Goal: Navigation & Orientation: Understand site structure

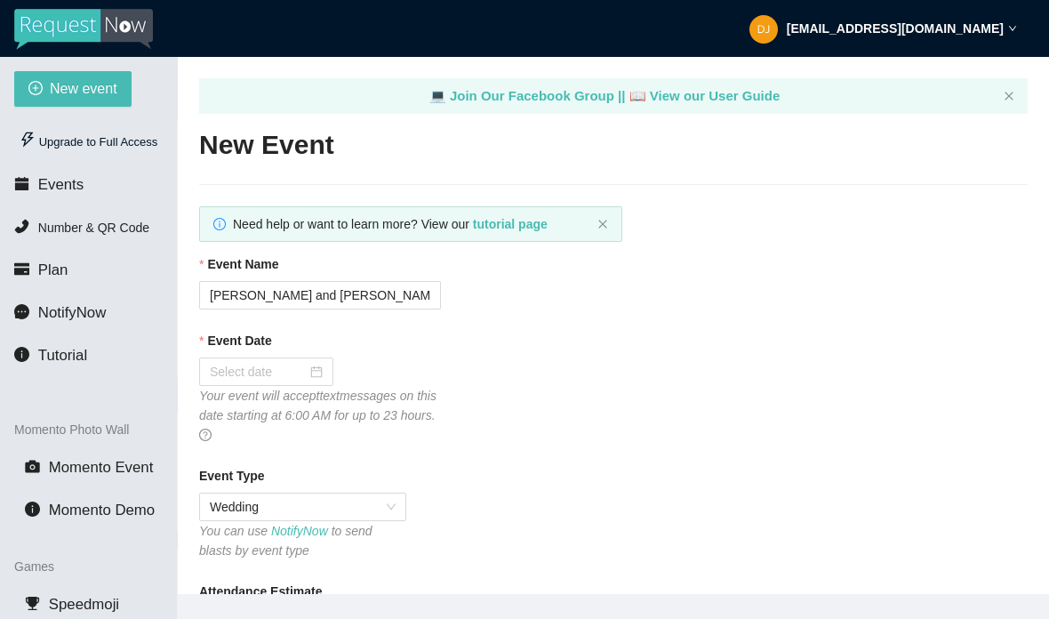
type textarea "[URL][DOMAIN_NAME]"
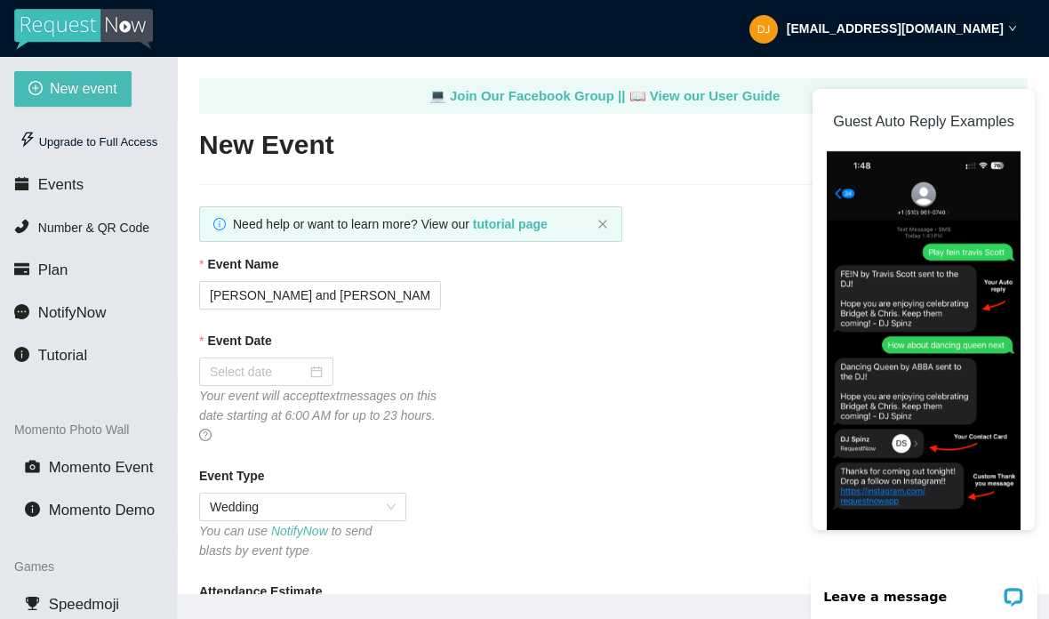
click at [129, 146] on div "Upgrade to Full Access" at bounding box center [88, 142] width 149 height 36
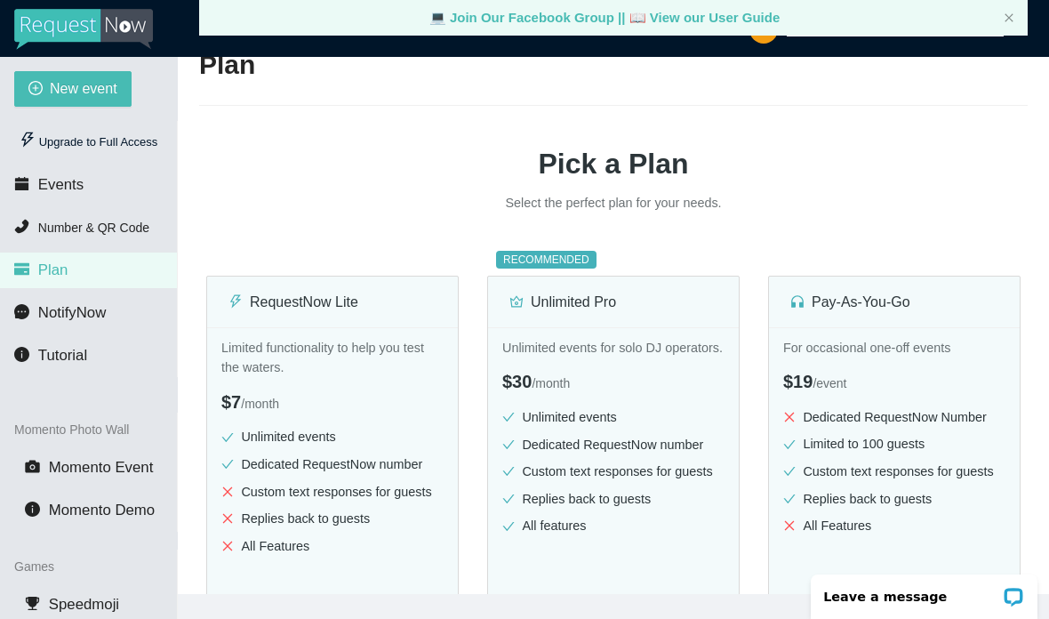
click at [111, 18] on img at bounding box center [83, 29] width 139 height 41
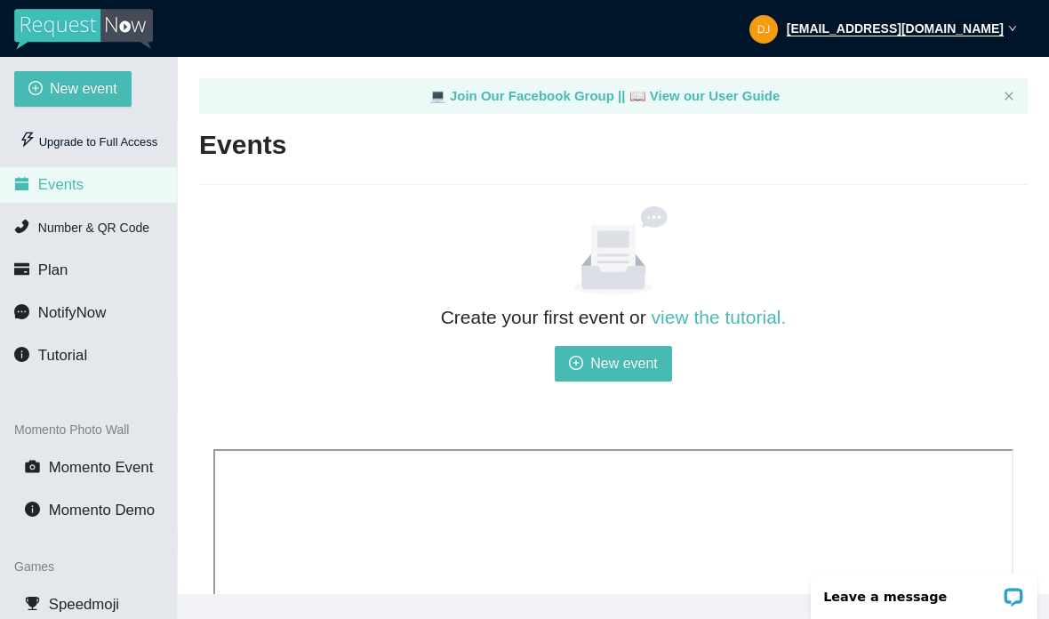
click at [759, 89] on link "📖 View our User Guide" at bounding box center [705, 95] width 151 height 15
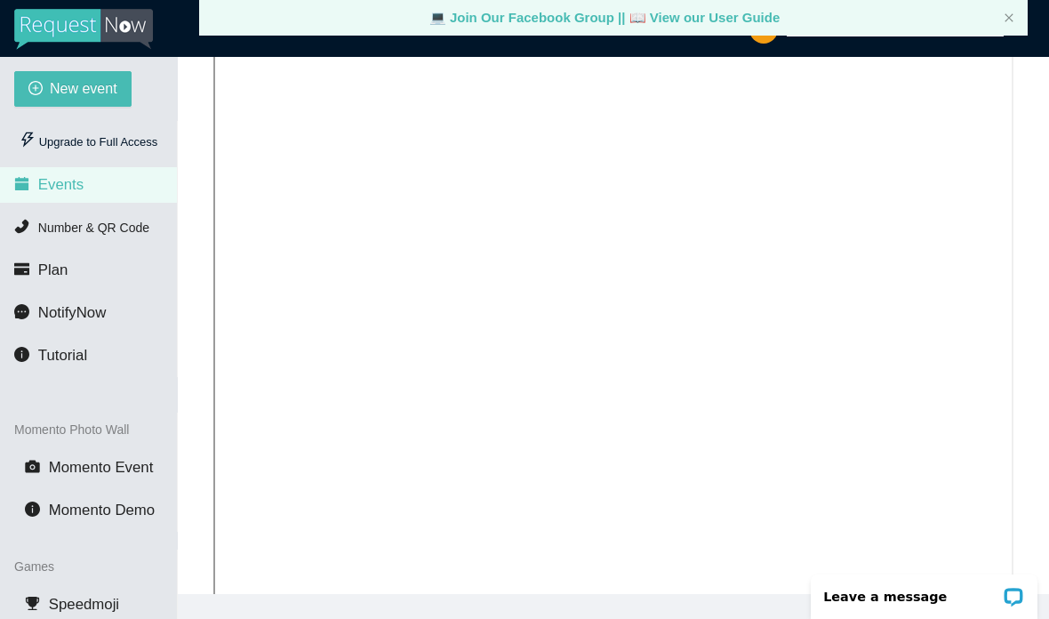
scroll to position [430, 0]
click at [53, 321] on span "NotifyNow" at bounding box center [72, 312] width 68 height 17
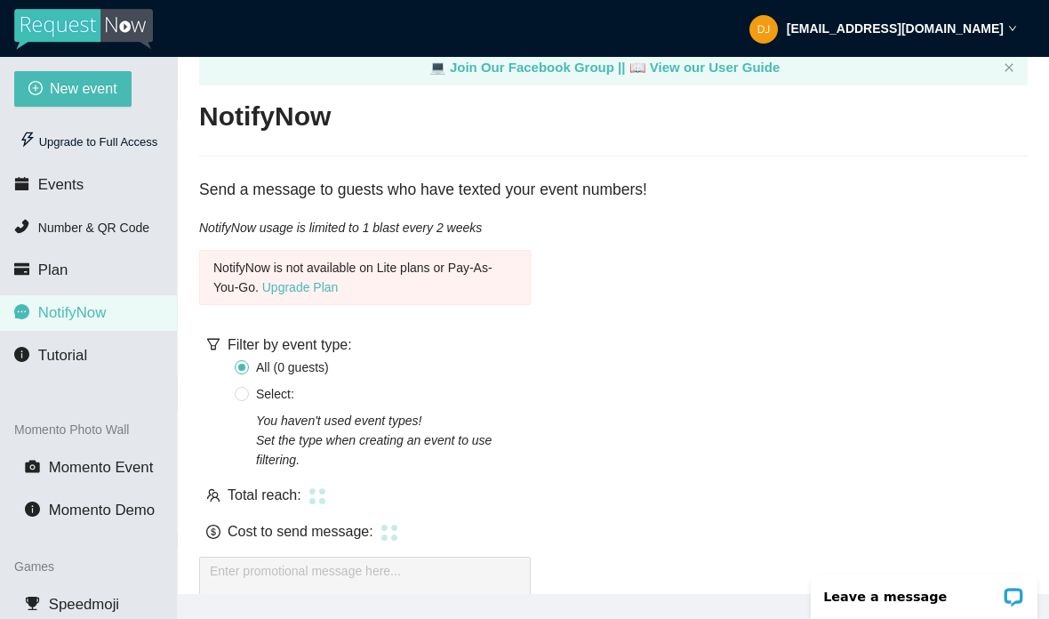
scroll to position [28, 0]
click at [31, 371] on li "Tutorial" at bounding box center [88, 356] width 177 height 36
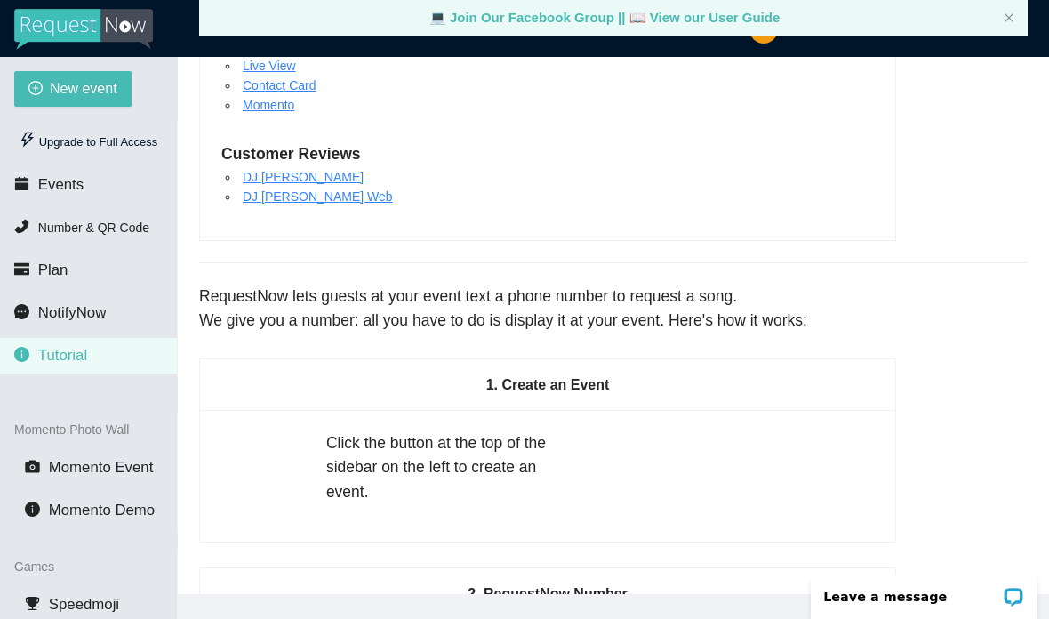
scroll to position [334, 0]
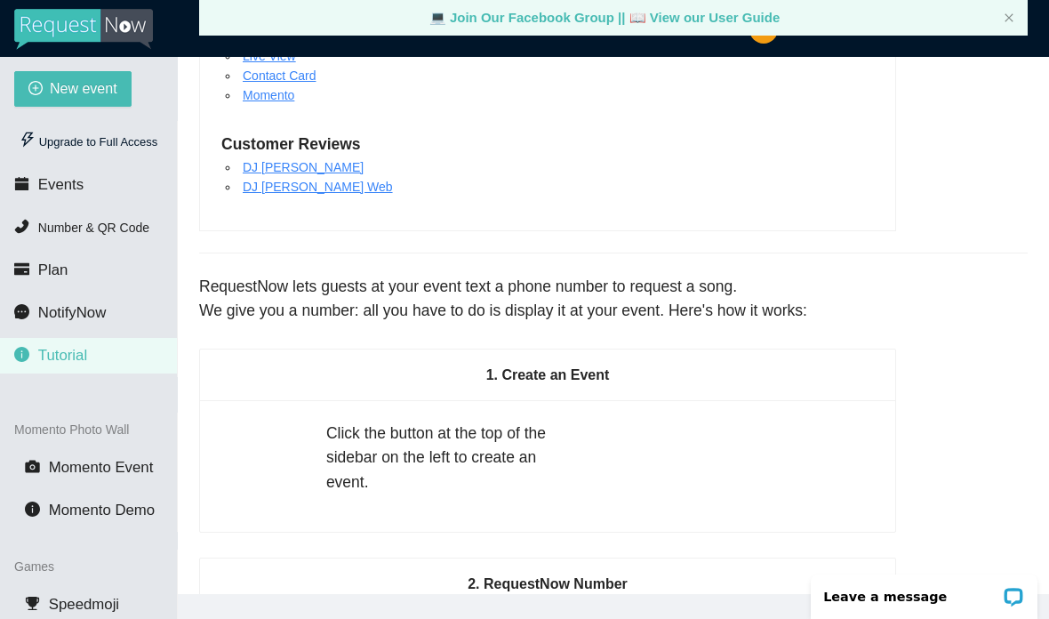
click at [89, 479] on li "Momento Event" at bounding box center [88, 468] width 177 height 36
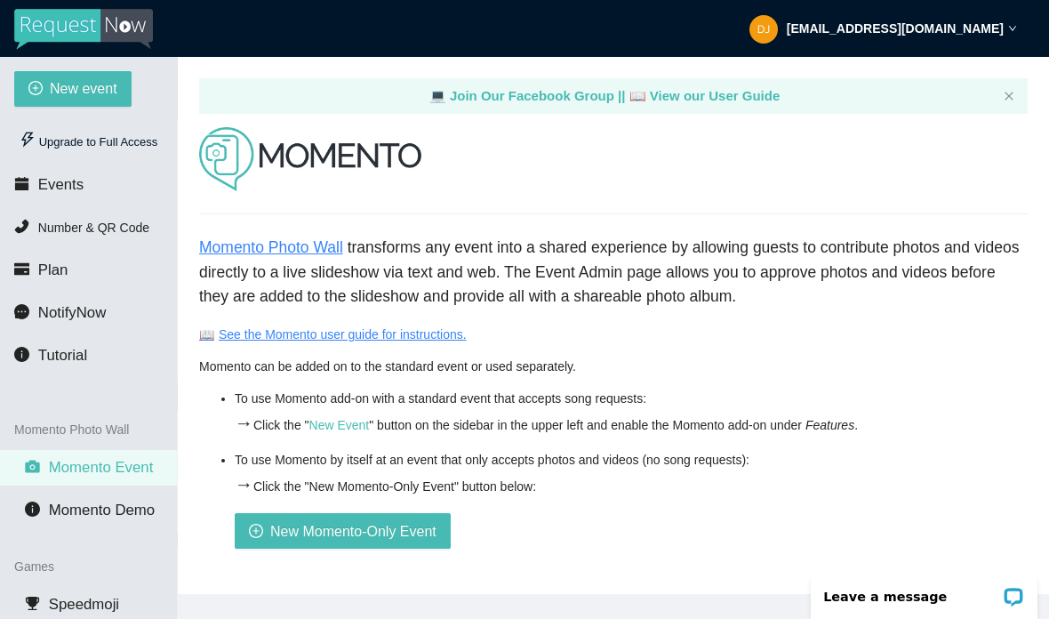
click at [85, 518] on span "Momento Demo" at bounding box center [102, 510] width 106 height 17
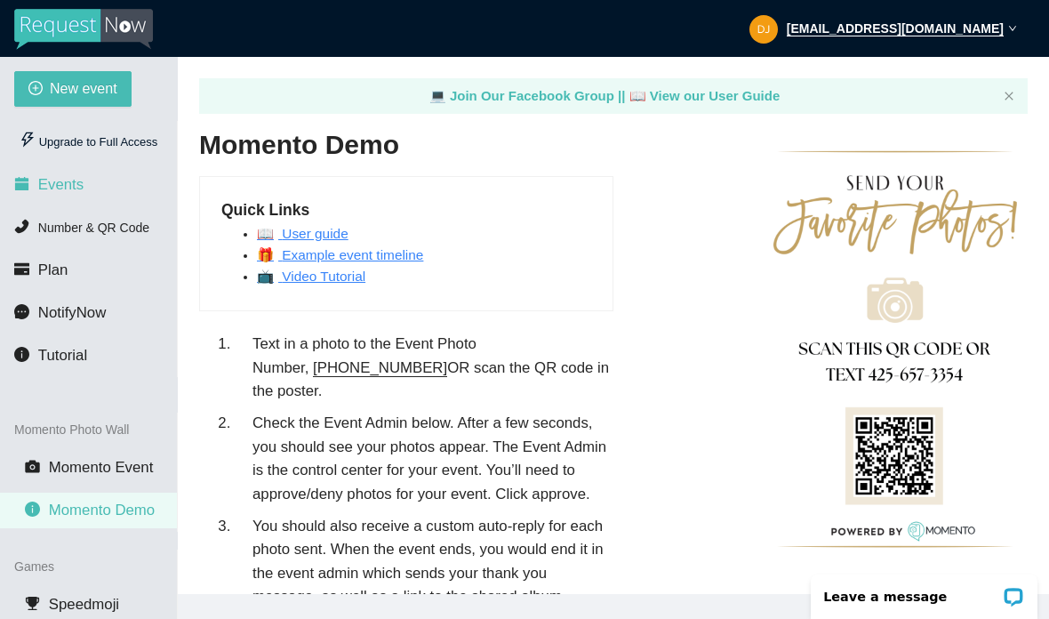
click at [48, 193] on span "Events" at bounding box center [60, 184] width 45 height 17
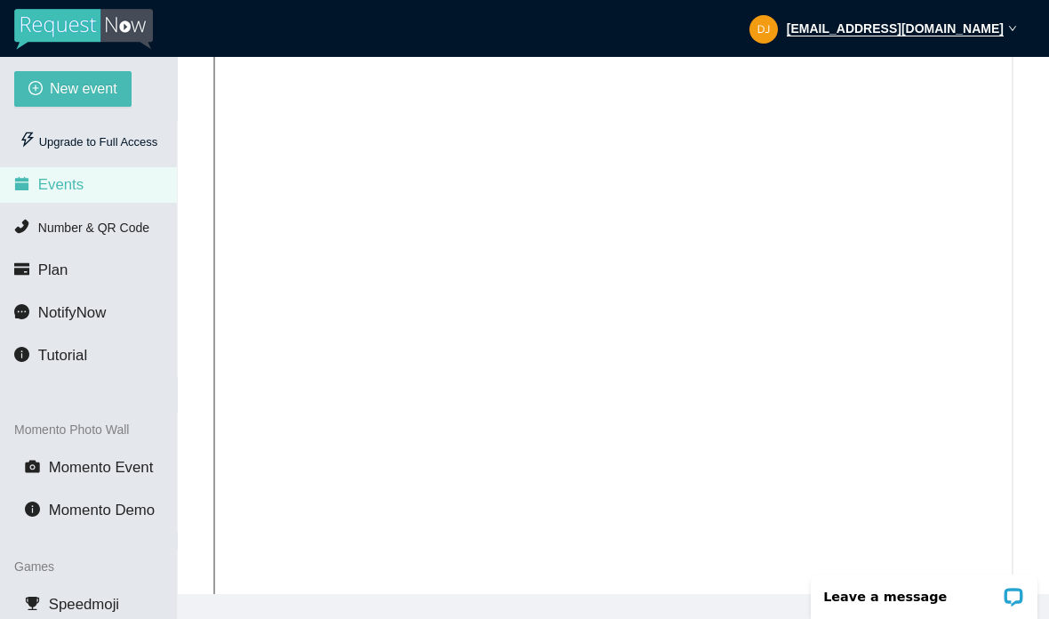
scroll to position [430, 0]
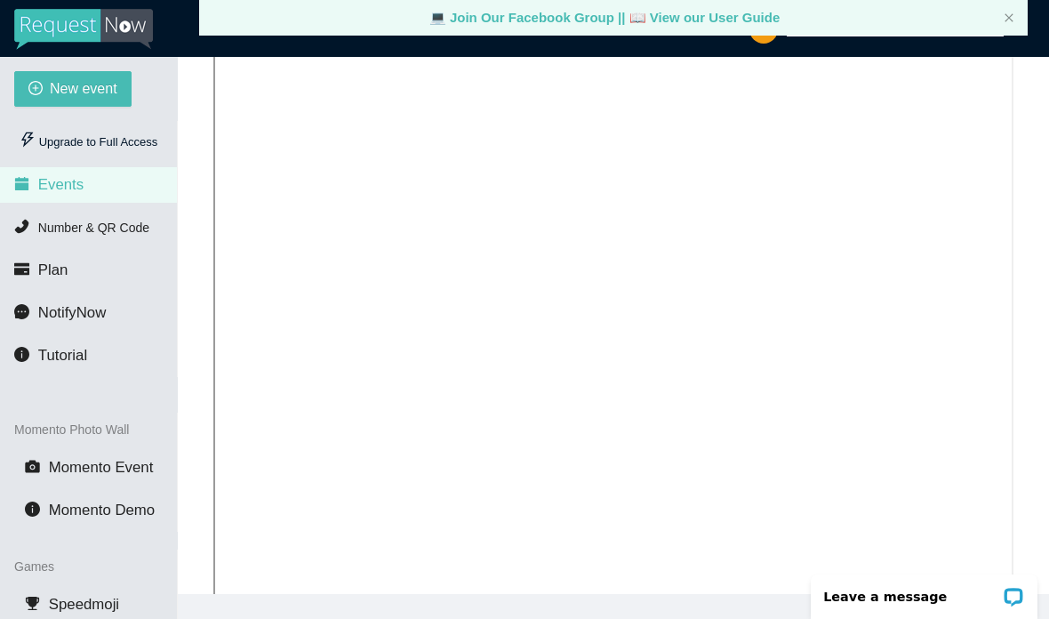
click at [26, 243] on li "Number & QR Code" at bounding box center [88, 228] width 177 height 36
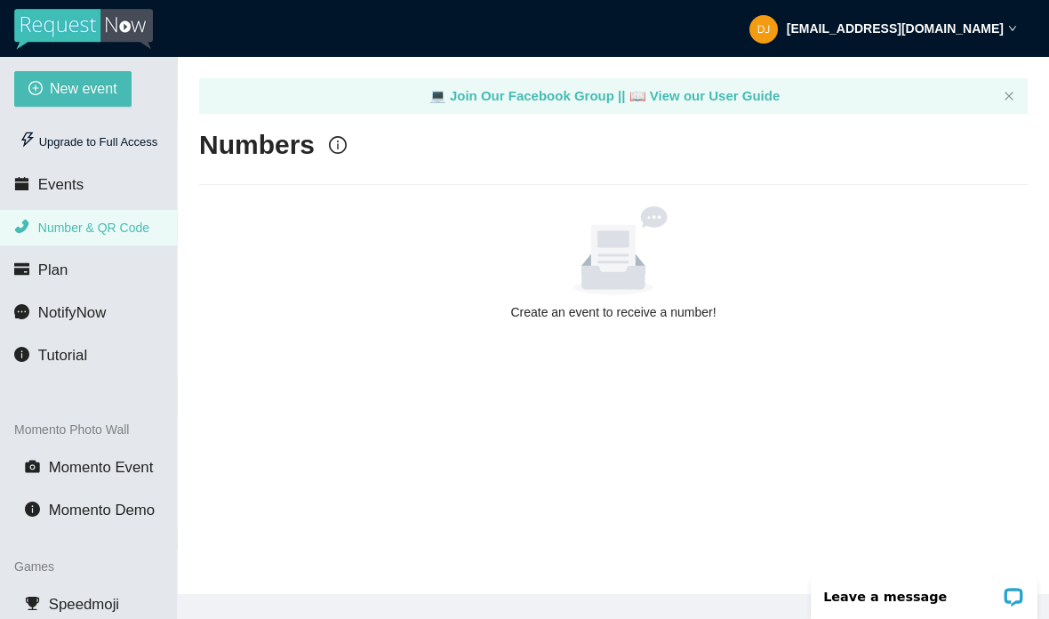
click at [31, 285] on li "Plan" at bounding box center [88, 271] width 177 height 36
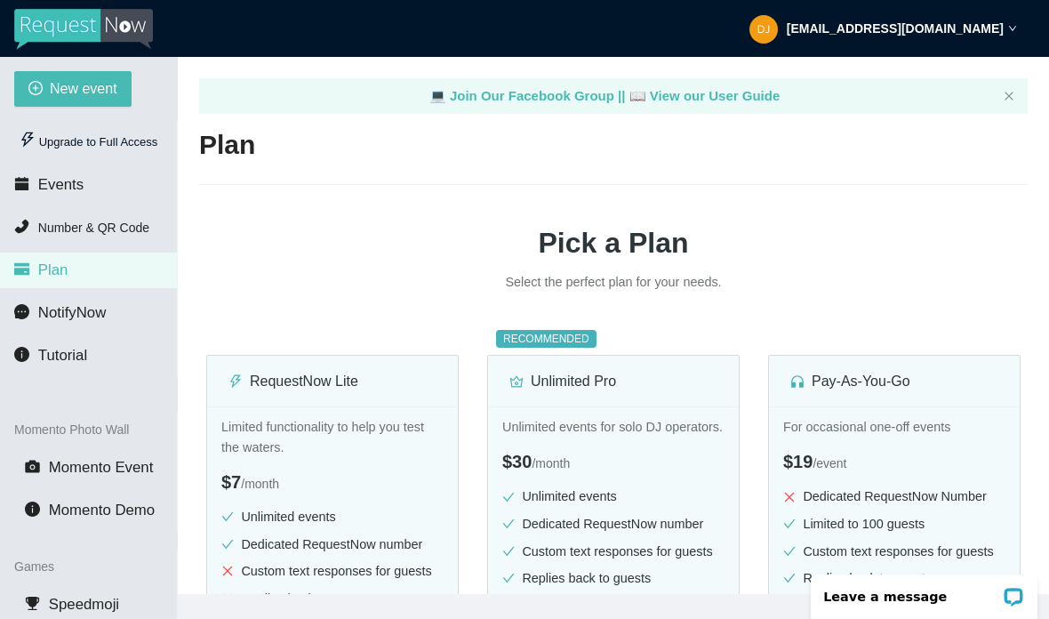
click at [42, 325] on li "NotifyNow" at bounding box center [88, 313] width 177 height 36
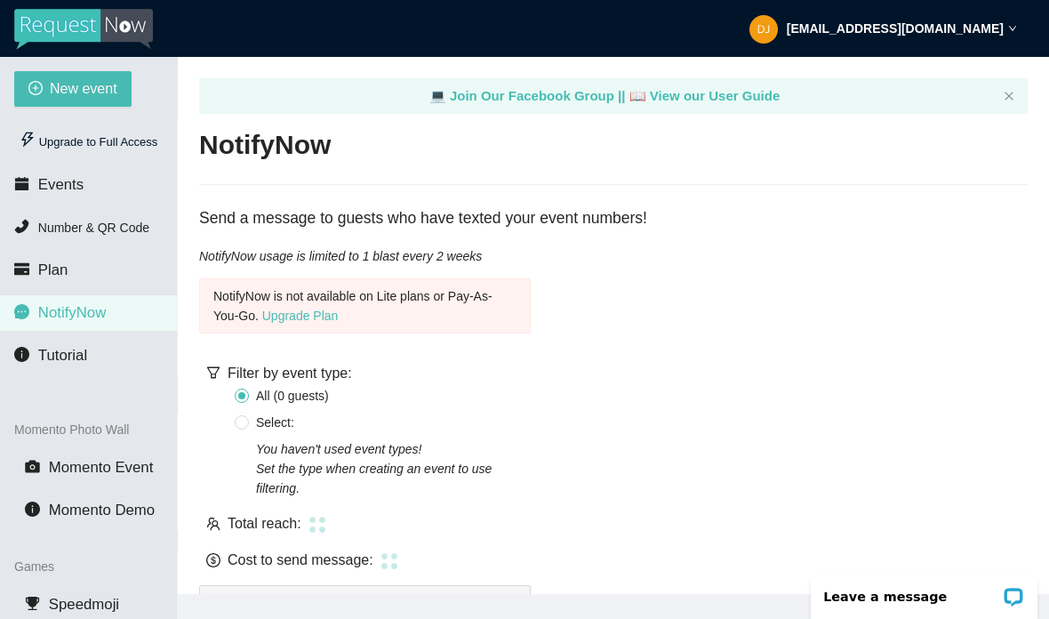
click at [71, 364] on span "Tutorial" at bounding box center [62, 355] width 49 height 17
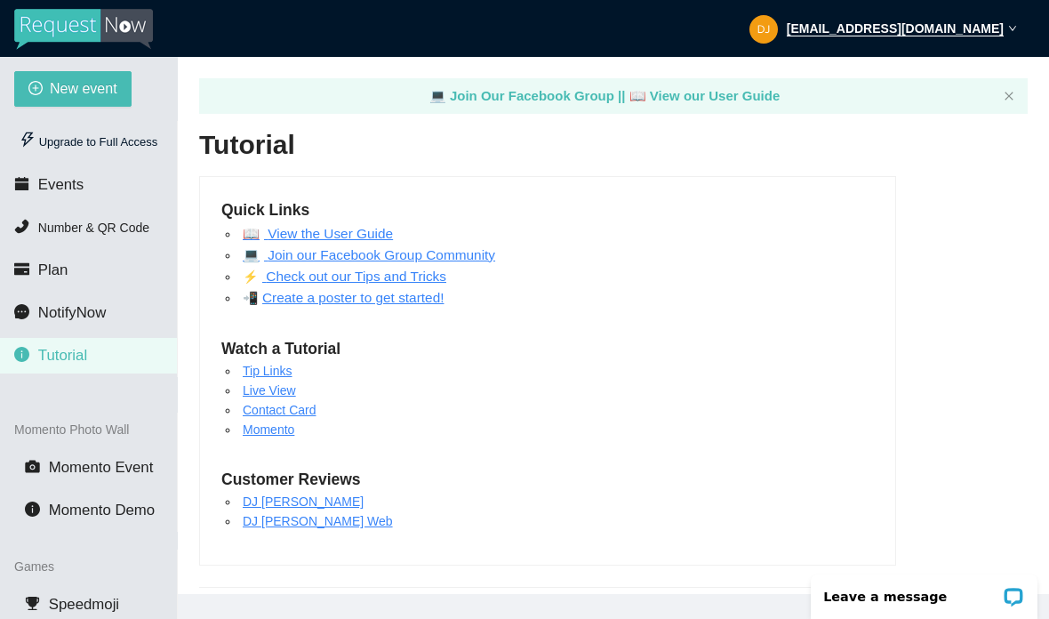
click at [104, 27] on img at bounding box center [83, 29] width 139 height 41
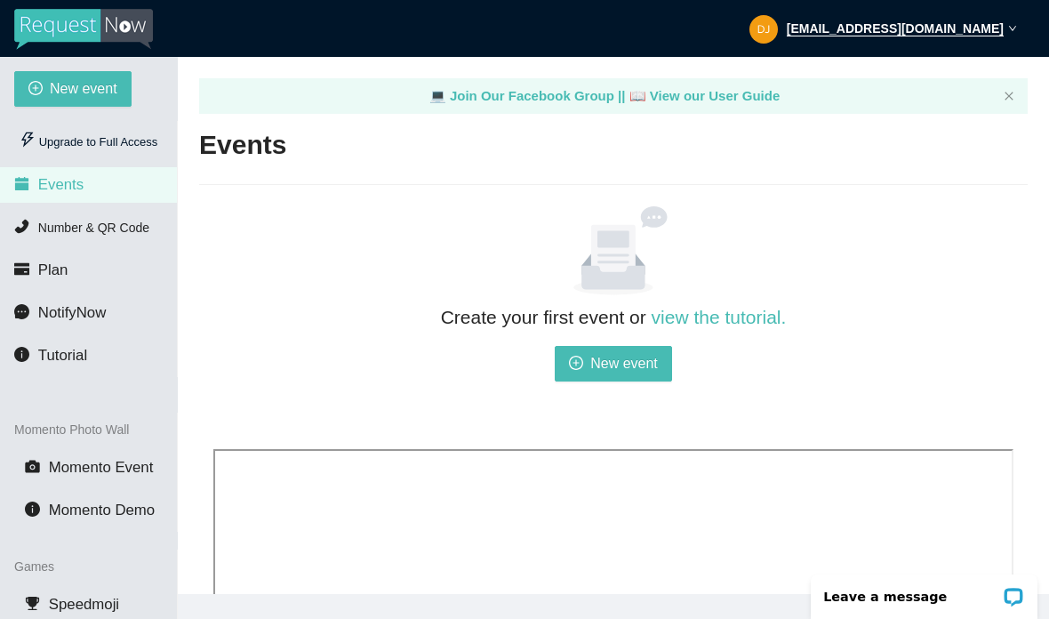
click at [89, 28] on img at bounding box center [83, 29] width 139 height 41
click at [1006, 18] on div "[EMAIL_ADDRESS][DOMAIN_NAME]" at bounding box center [884, 28] width 268 height 57
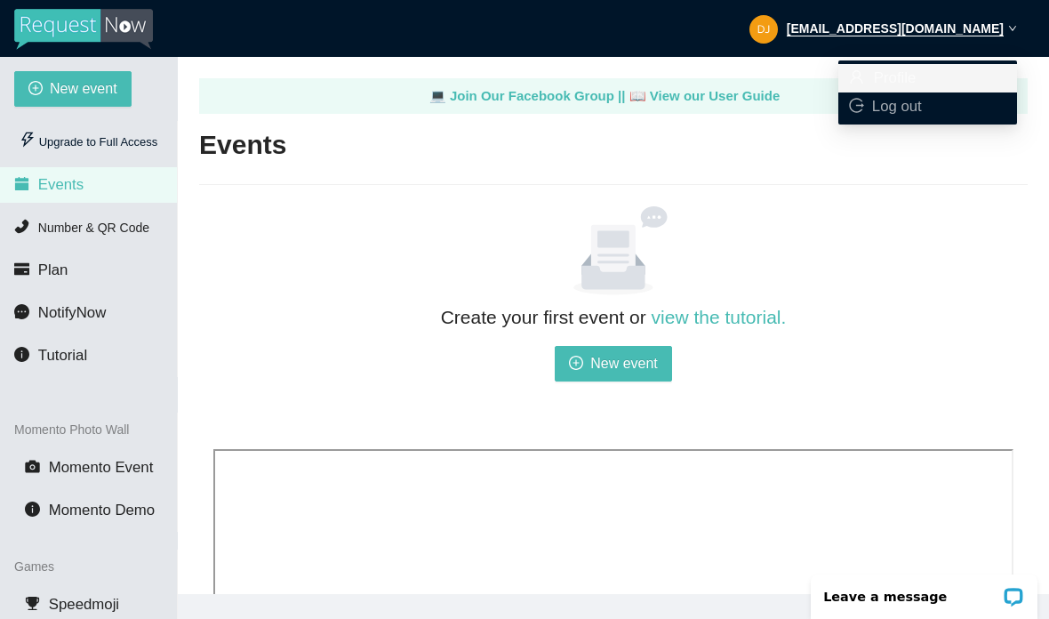
click at [923, 77] on span "Profile" at bounding box center [927, 78] width 157 height 20
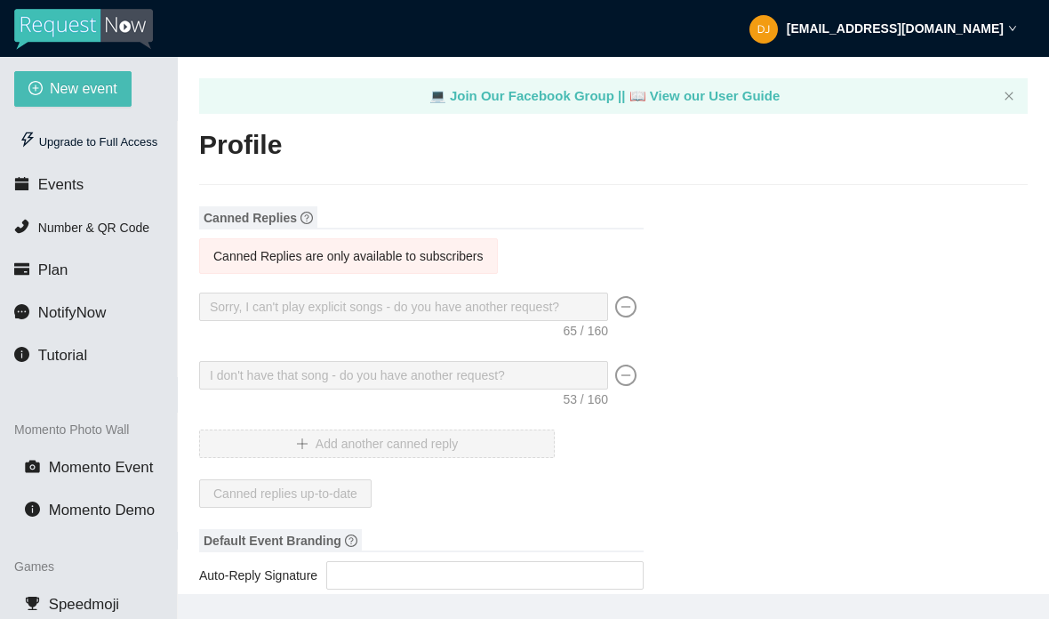
type textarea "[URL][DOMAIN_NAME]"
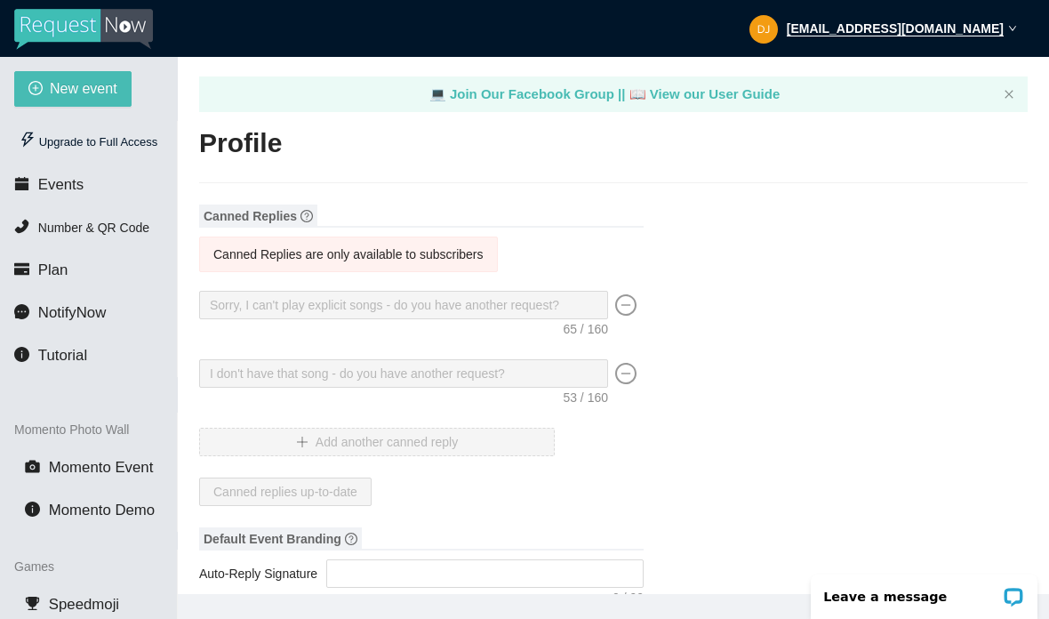
scroll to position [3, 0]
